Goal: Task Accomplishment & Management: Manage account settings

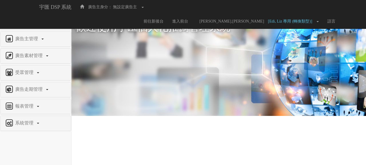
click at [30, 20] on span "權限管理" at bounding box center [25, 21] width 23 height 5
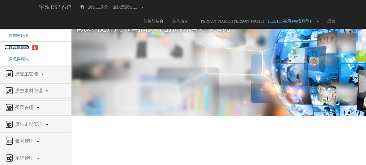
click at [17, 46] on span "修改使用者" at bounding box center [17, 47] width 24 height 4
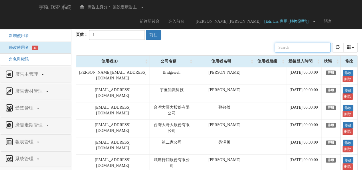
click at [305, 51] on input "text" at bounding box center [303, 48] width 56 height 10
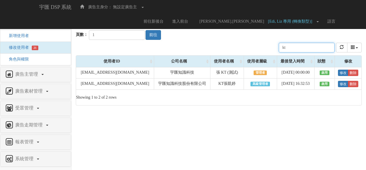
type input "kt"
click at [241, 106] on body "宇匯 DSP 系統 廣告主身分： 無設定廣告主 無設定廣告主 [001] CoreTeam測試用1 [002] CoreTeam測試用2-LineApp [0…" at bounding box center [183, 55] width 366 height 111
drag, startPoint x: 129, startPoint y: 84, endPoint x: 80, endPoint y: 84, distance: 48.9
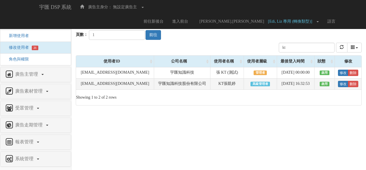
copy td "[EMAIL_ADDRESS][DOMAIN_NAME]"
drag, startPoint x: 80, startPoint y: 83, endPoint x: 139, endPoint y: 73, distance: 60.0
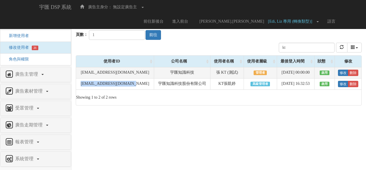
click at [132, 84] on td "[EMAIL_ADDRESS][DOMAIN_NAME]" at bounding box center [115, 83] width 78 height 11
copy td "[EMAIL_ADDRESS][DOMAIN_NAME]"
